Goal: Subscribe to service/newsletter

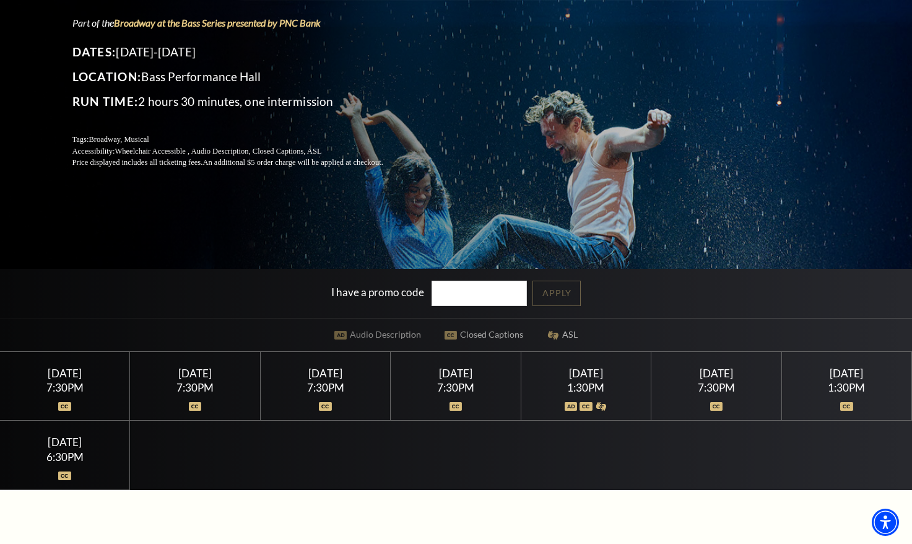
scroll to position [160, 0]
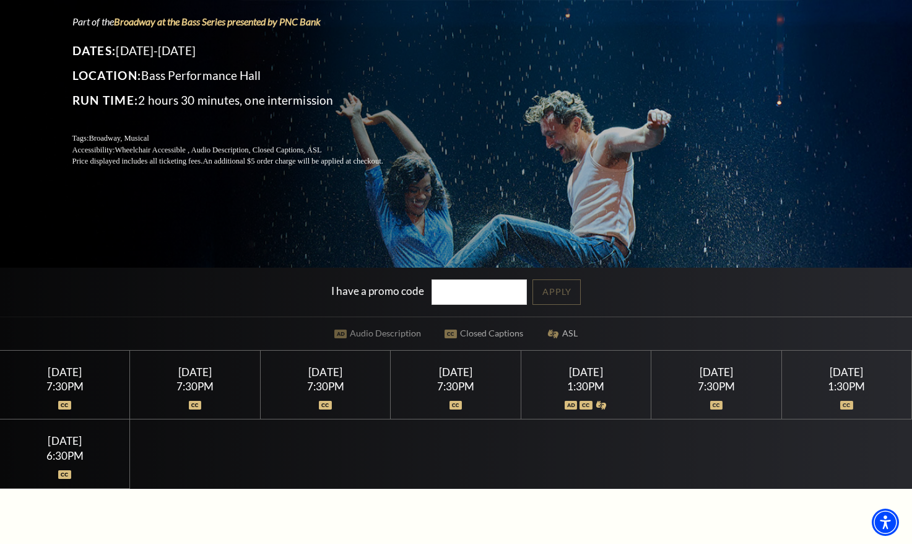
click at [209, 385] on div "7:30PM" at bounding box center [195, 386] width 100 height 11
click at [207, 385] on div "7:30PM" at bounding box center [195, 386] width 100 height 11
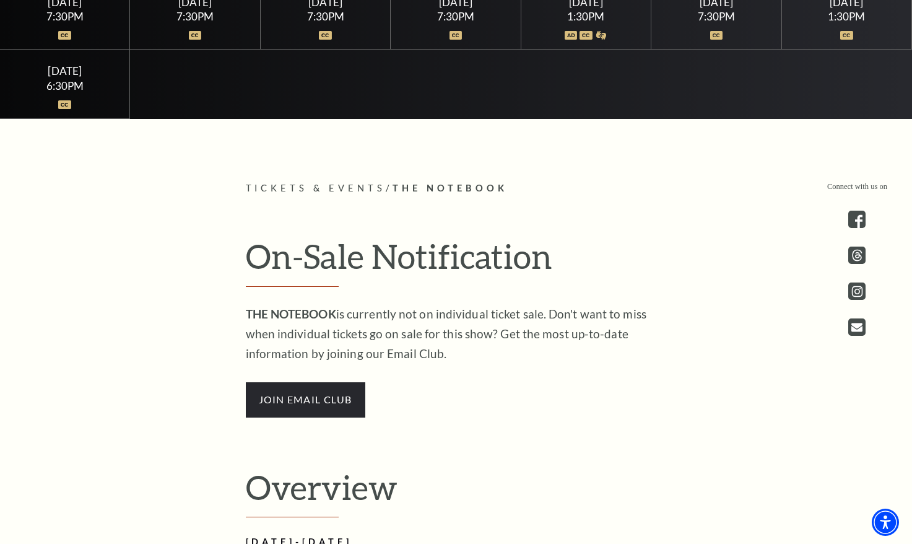
scroll to position [604, 0]
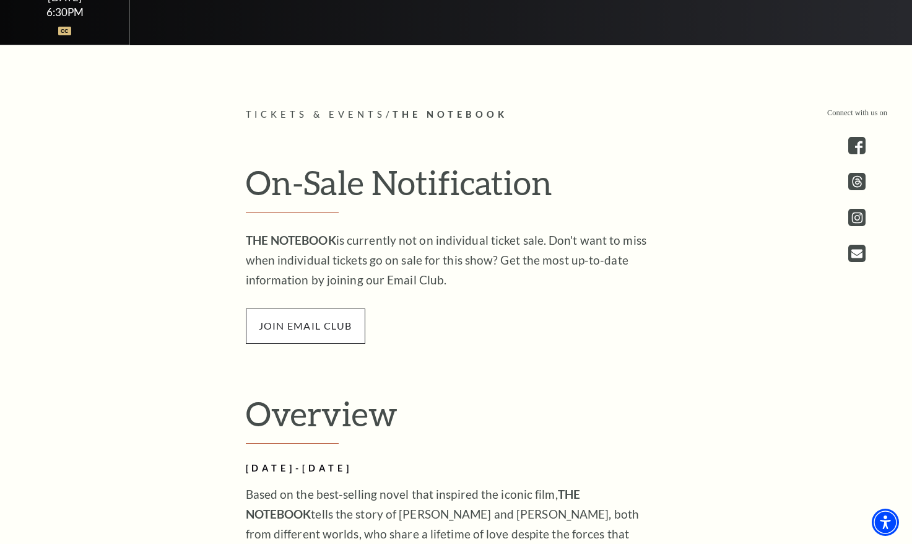
click at [317, 312] on span "join email club" at bounding box center [306, 325] width 120 height 35
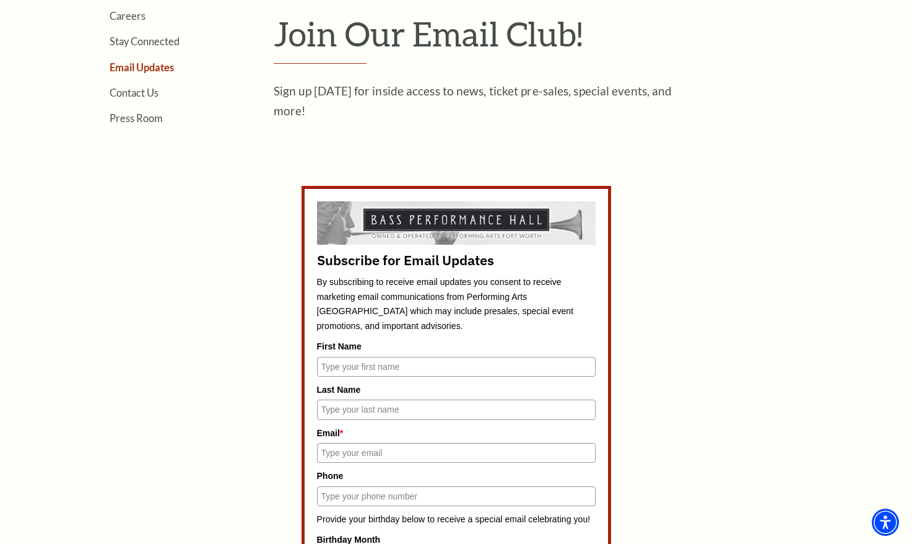
scroll to position [462, 0]
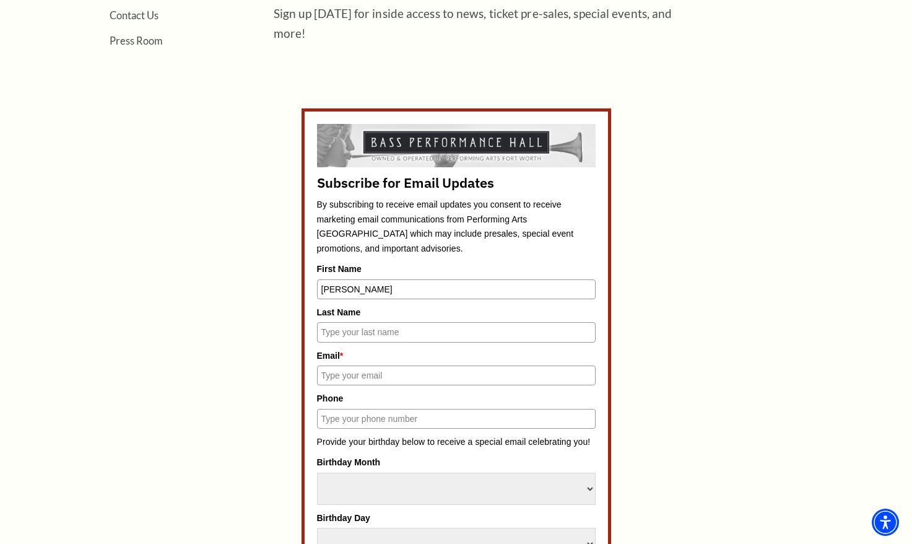
type input "Katie"
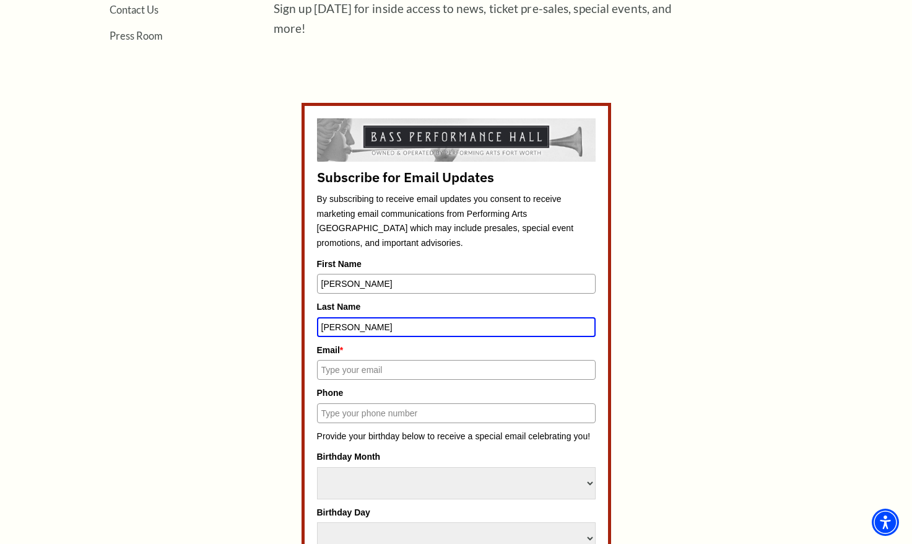
type input "Anderson"
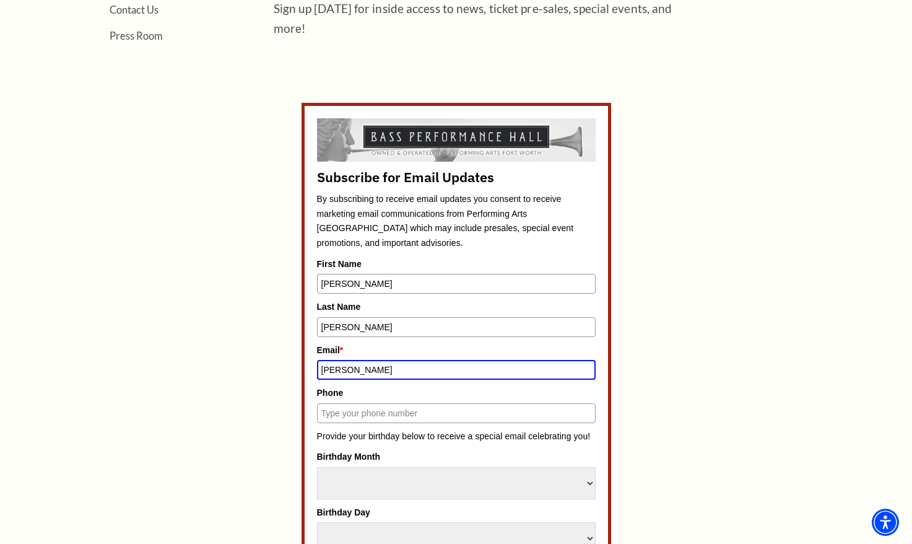
type input "katie"
type input "katie.bibb.anderson@gmail.com"
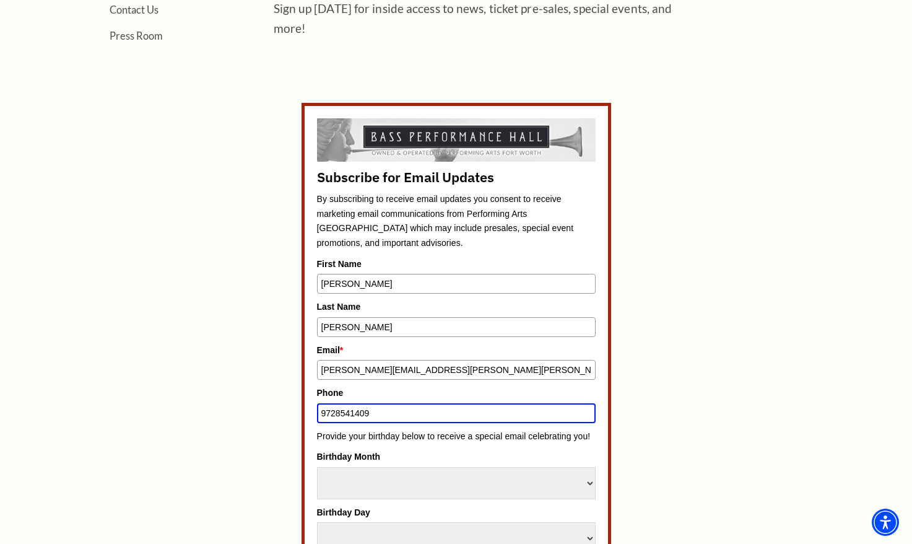
type input "9728541409"
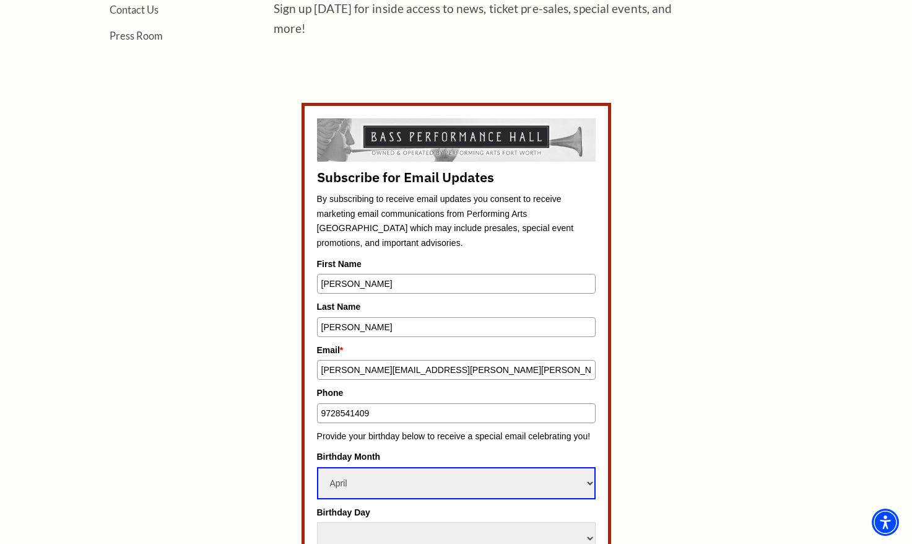
select select "August"
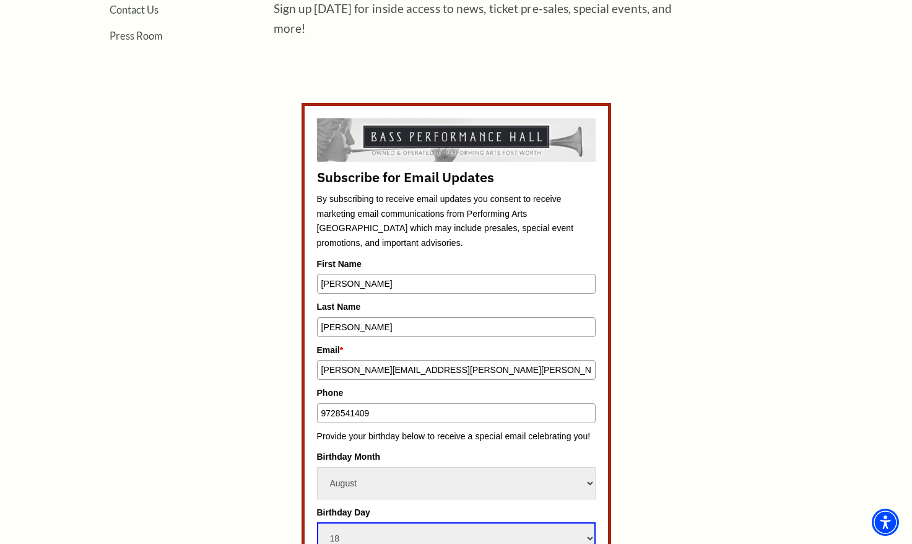
select select "19"
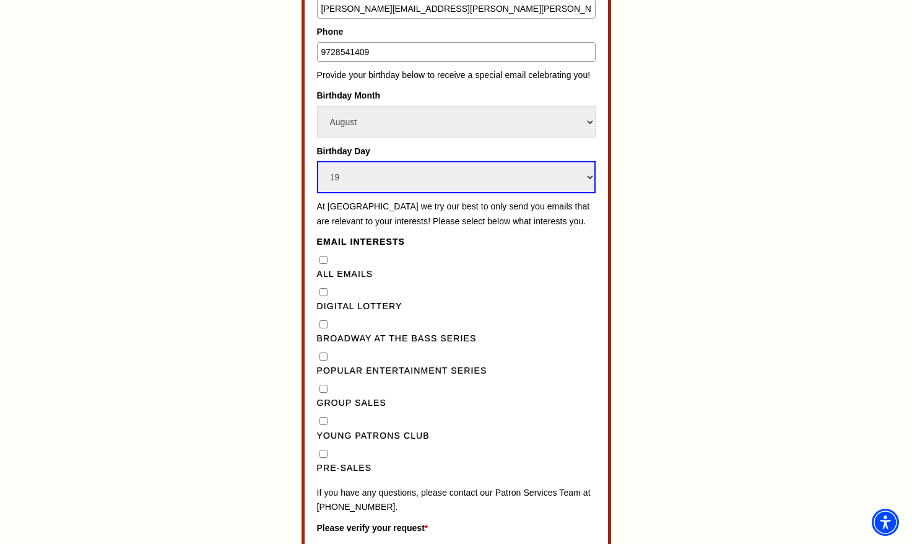
scroll to position [825, 0]
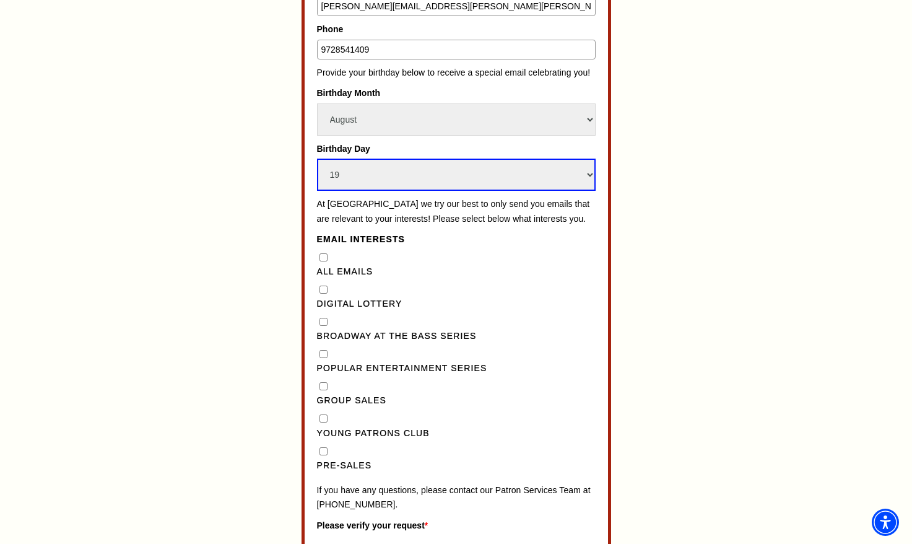
click at [320, 318] on Series"] "Broadway at the Bass Series" at bounding box center [324, 322] width 8 height 8
checkbox Series"] "true"
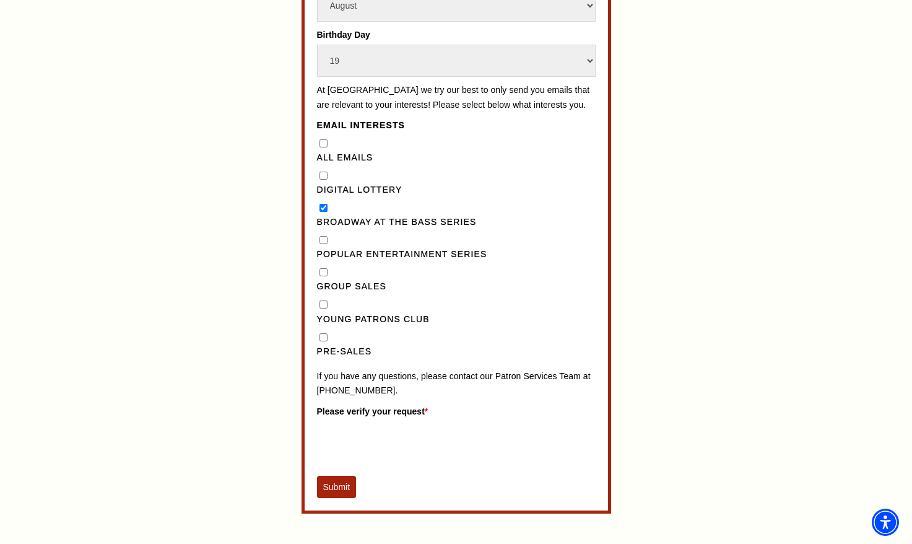
scroll to position [967, 0]
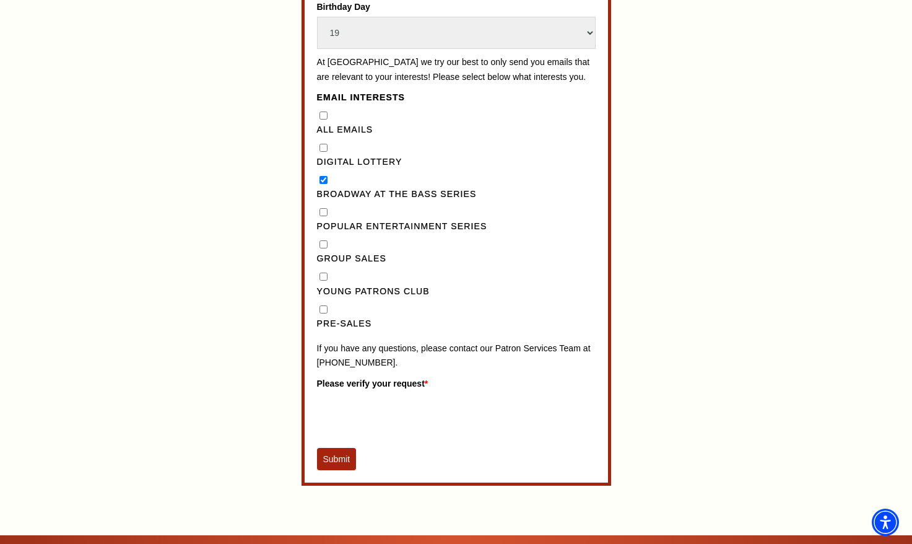
click at [323, 305] on input "Pre-Sales" at bounding box center [324, 309] width 8 height 8
checkbox input "true"
click at [336, 448] on button "Submit" at bounding box center [337, 459] width 40 height 22
